Goal: Information Seeking & Learning: Find specific fact

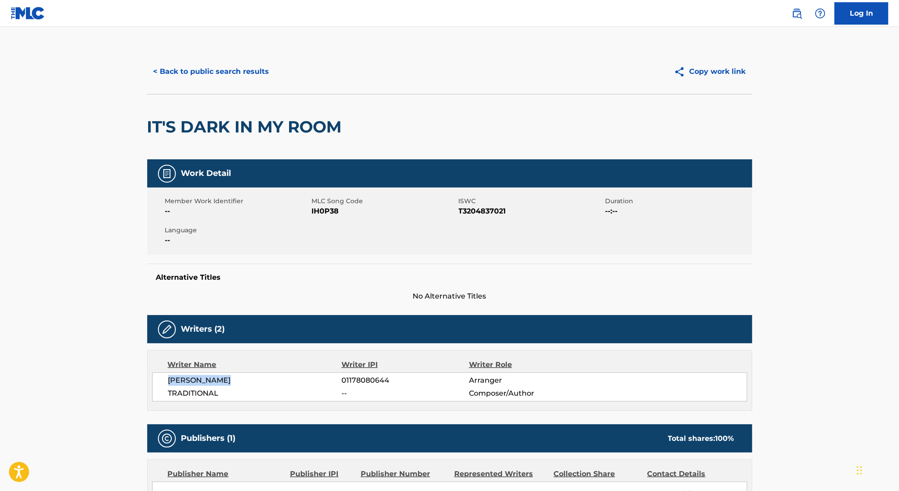
click at [182, 64] on button "< Back to public search results" at bounding box center [211, 71] width 128 height 22
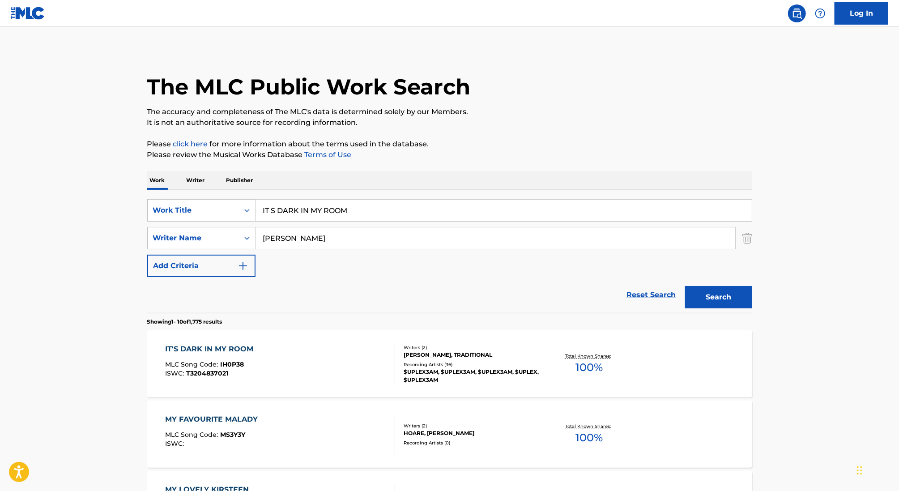
click at [318, 211] on input "IT S DARK IN MY ROOM" at bounding box center [503, 209] width 496 height 21
type input "block baby"
click at [273, 236] on input "[PERSON_NAME]" at bounding box center [494, 237] width 479 height 21
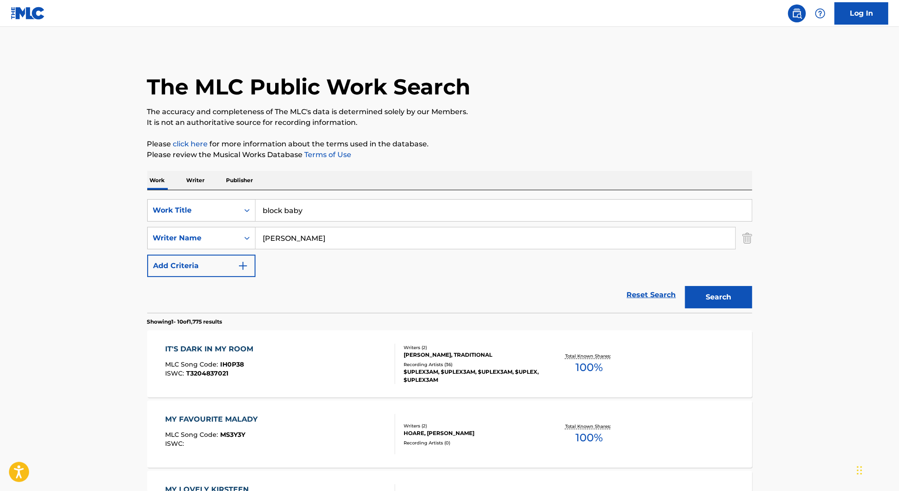
click at [273, 236] on input "[PERSON_NAME]" at bounding box center [494, 237] width 479 height 21
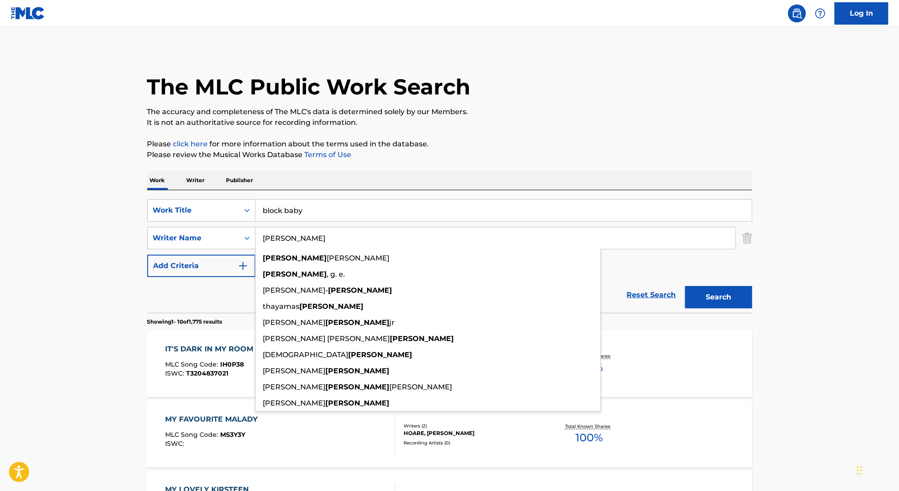
paste input "FETAHANEGEST"
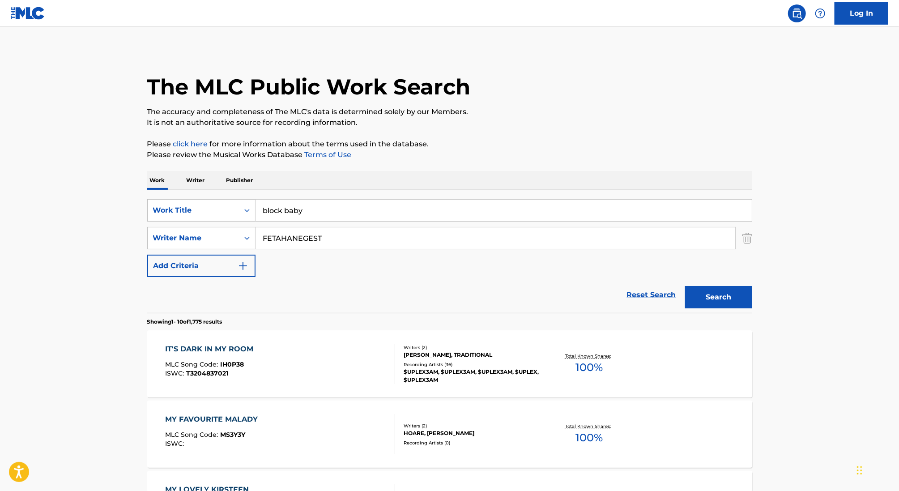
type input "FETAHANEGEST"
click at [685, 286] on button "Search" at bounding box center [718, 297] width 67 height 22
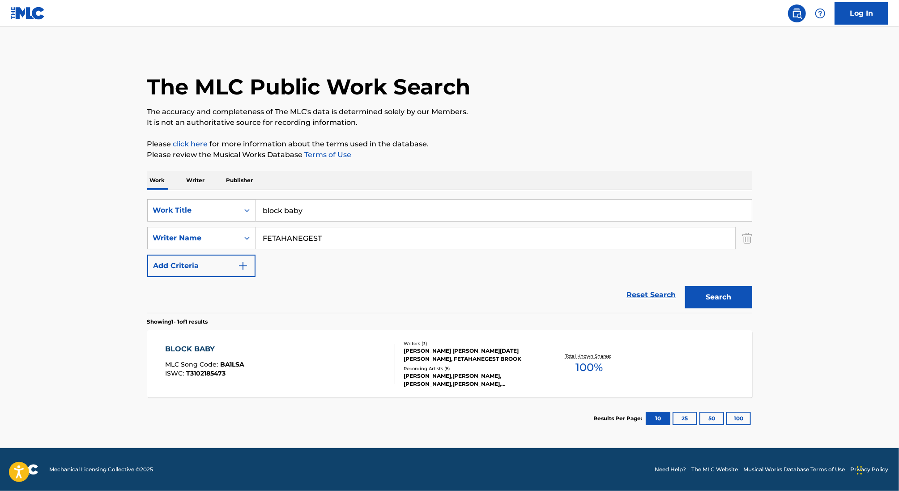
click at [390, 393] on div "BLOCK BABY MLC Song Code : BA1LSA ISWC : T3102185473 Writers ( 3 ) [PERSON_NAME…" at bounding box center [449, 363] width 605 height 67
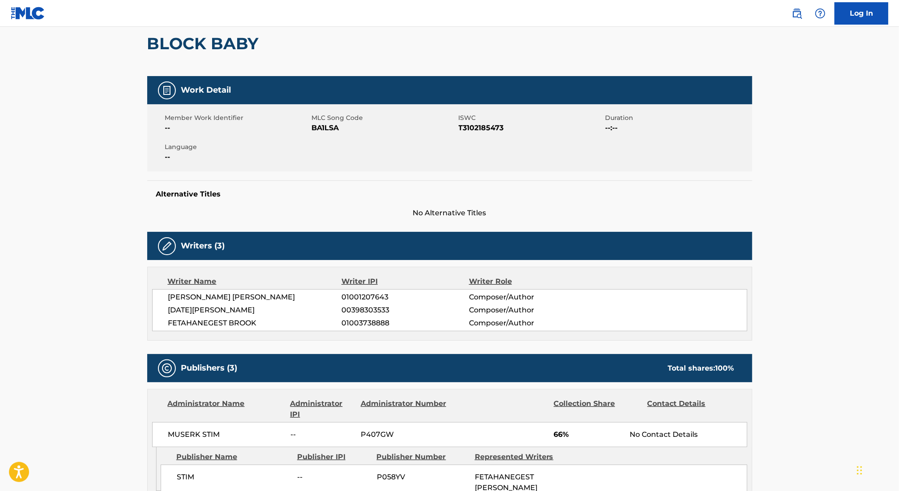
scroll to position [90, 0]
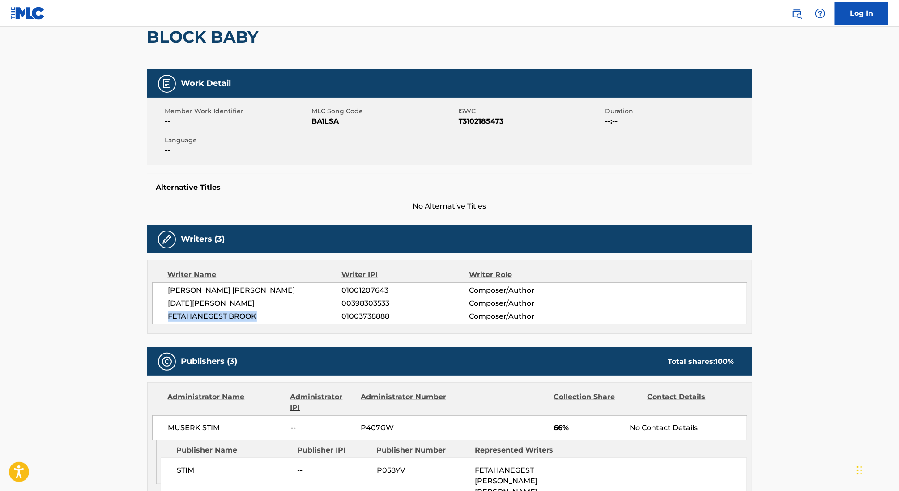
drag, startPoint x: 259, startPoint y: 314, endPoint x: 145, endPoint y: 314, distance: 113.6
copy span "FETAHANEGEST BROOK"
drag, startPoint x: 347, startPoint y: 316, endPoint x: 464, endPoint y: 316, distance: 117.2
click at [464, 316] on span "01003738888" at bounding box center [404, 316] width 127 height 11
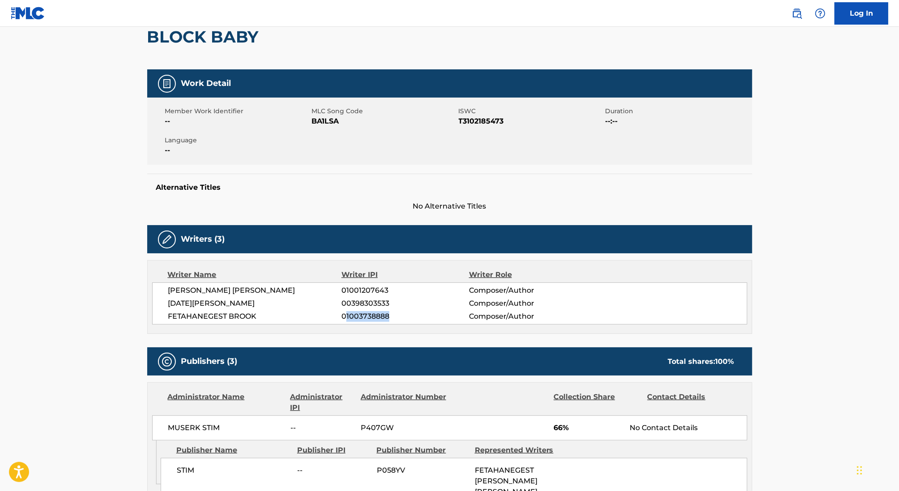
copy span "1003738888"
